Goal: Register for event/course

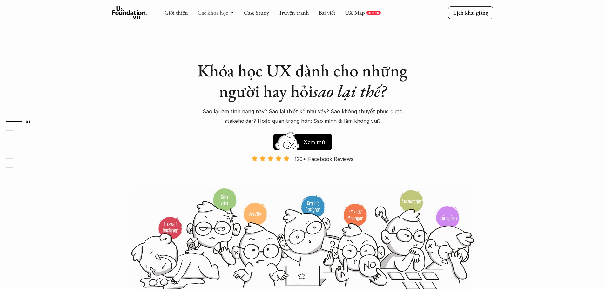
click at [209, 10] on link "Các khóa học" at bounding box center [213, 12] width 30 height 7
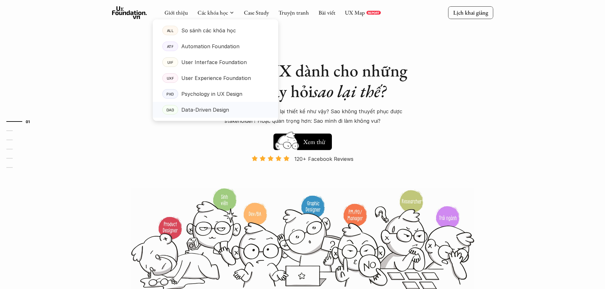
click at [199, 112] on p "Data-Driven Design" at bounding box center [205, 110] width 48 height 10
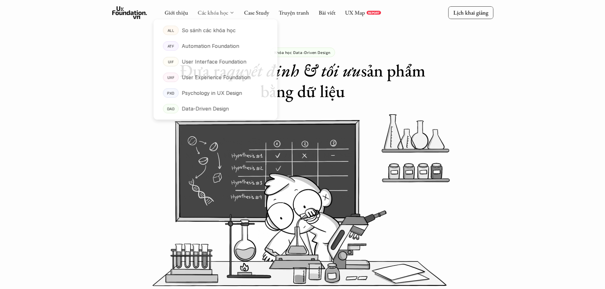
click at [220, 14] on link "Các khóa học" at bounding box center [213, 12] width 30 height 7
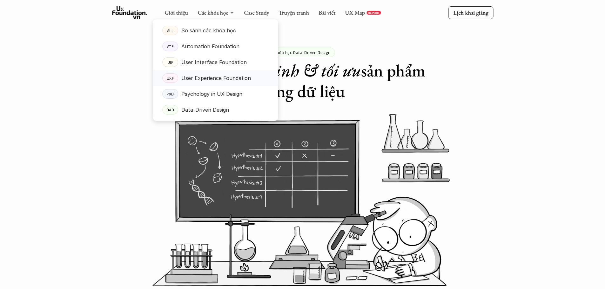
click at [194, 78] on p "User Experience Foundation" at bounding box center [216, 78] width 70 height 10
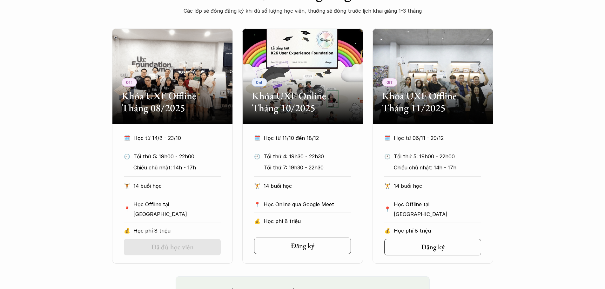
scroll to position [381, 0]
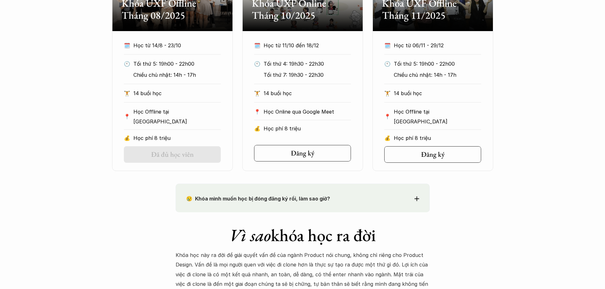
click at [234, 164] on div "Off Khóa UXF Offline Tháng 08/2025 🗓️ Học từ 14/8 - 23/10 🕙 Tối thứ 5: 19h00 - …" at bounding box center [302, 53] width 381 height 235
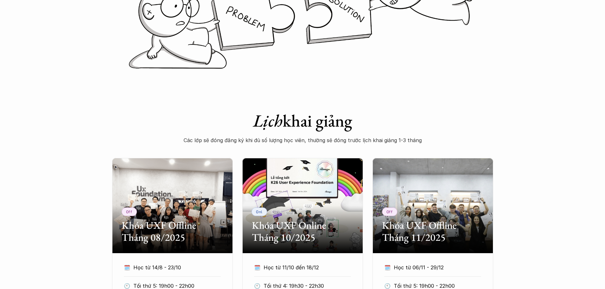
scroll to position [191, 0]
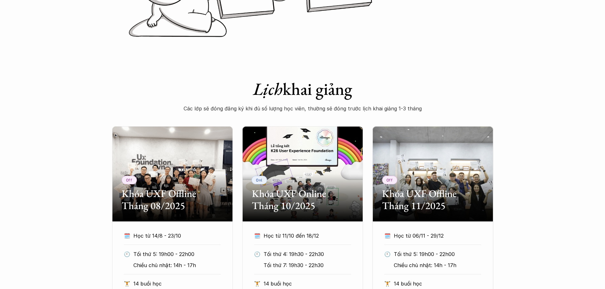
click at [333, 109] on p "Các lớp sẽ đóng đăng ký khi đủ số lượng học viên, thường sẽ đóng trước lịch kha…" at bounding box center [303, 109] width 254 height 10
click at [331, 108] on p "Các lớp sẽ đóng đăng ký khi đủ số lượng học viên, thường sẽ đóng trước lịch kha…" at bounding box center [303, 109] width 254 height 10
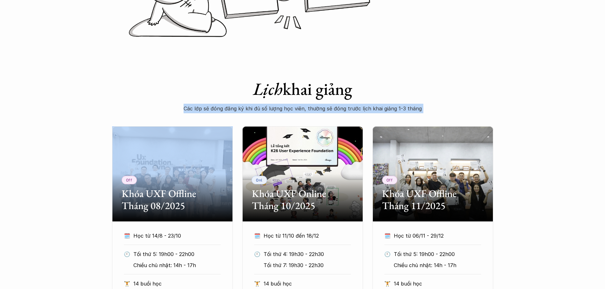
click at [331, 108] on p "Các lớp sẽ đóng đăng ký khi đủ số lượng học viên, thường sẽ đóng trước lịch kha…" at bounding box center [303, 109] width 254 height 10
